Goal: Information Seeking & Learning: Check status

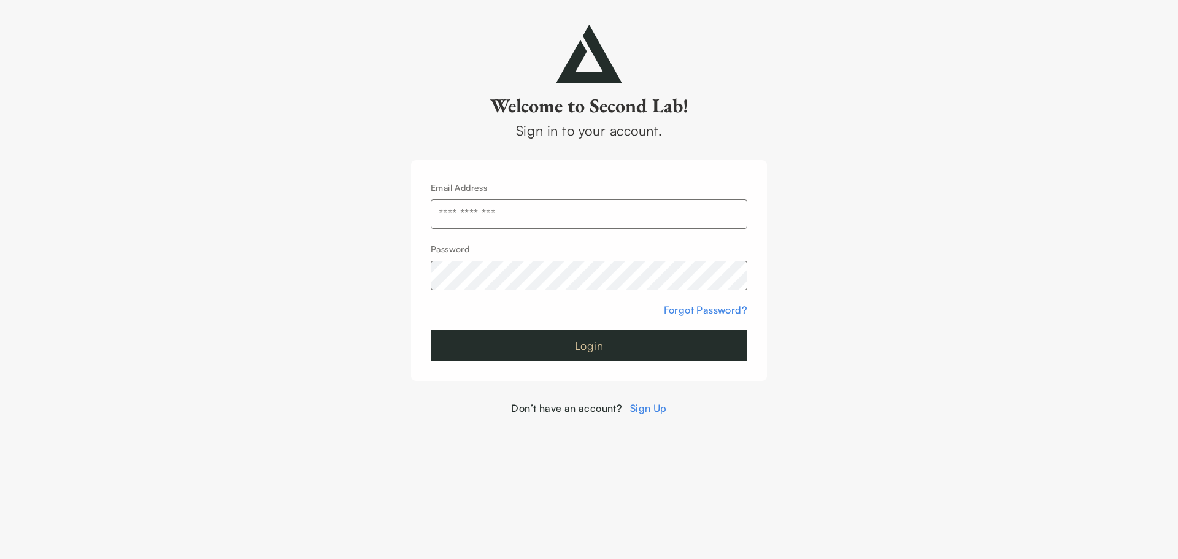
type input "**********"
click at [542, 347] on button "Login" at bounding box center [589, 345] width 317 height 32
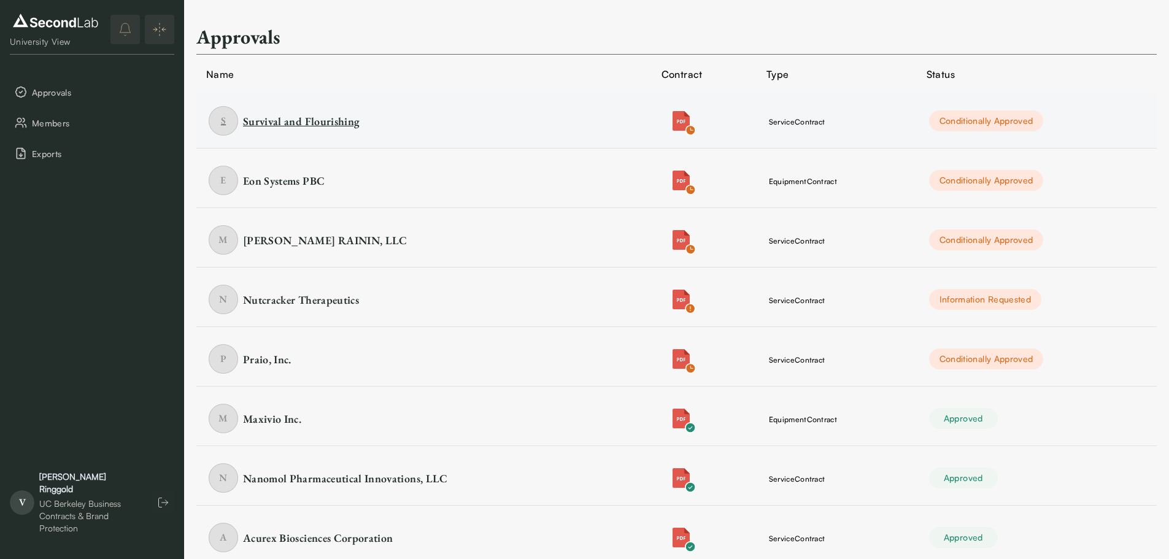
click at [315, 115] on div "Survival and Flourishing" at bounding box center [301, 120] width 117 height 15
click at [264, 185] on div "Eon Systems PBC" at bounding box center [284, 180] width 82 height 15
click at [310, 246] on div "[PERSON_NAME] RAININ, LLC" at bounding box center [325, 239] width 164 height 15
click at [335, 244] on div "[PERSON_NAME] RAININ, LLC" at bounding box center [325, 239] width 164 height 15
click at [315, 296] on div "Nutcracker Therapeutics" at bounding box center [301, 299] width 116 height 15
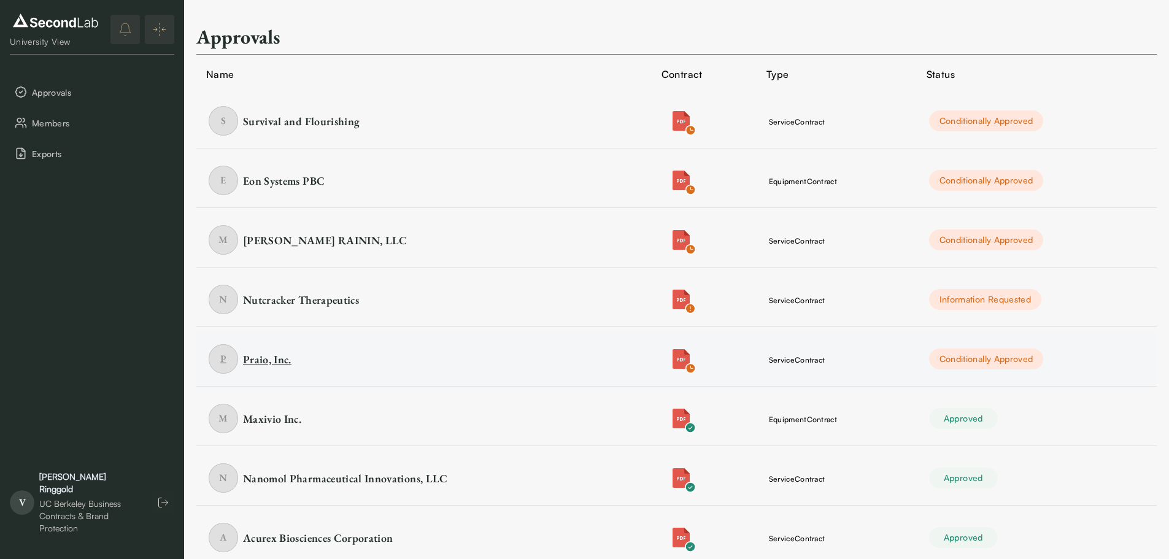
click at [278, 359] on div "Praio, Inc." at bounding box center [267, 358] width 48 height 15
